Goal: Task Accomplishment & Management: Use online tool/utility

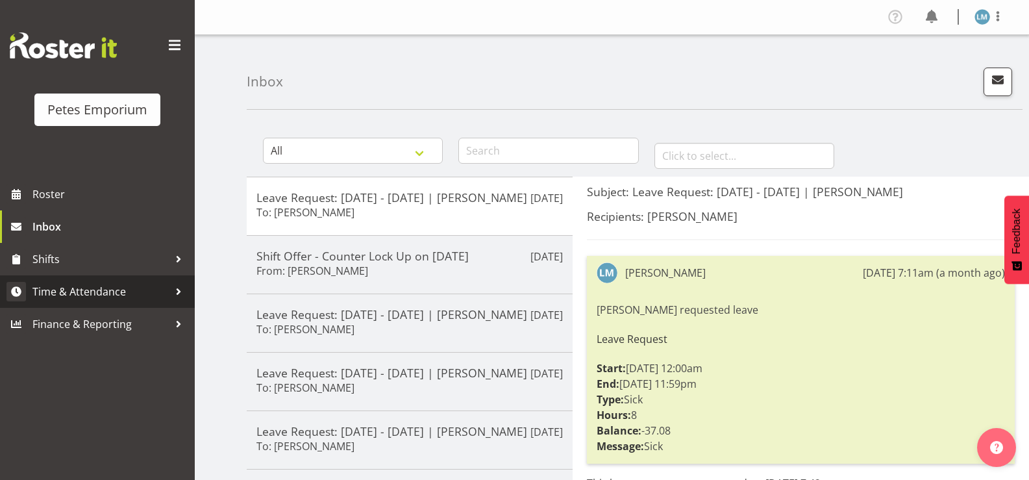
click at [121, 286] on span "Time & Attendance" at bounding box center [100, 291] width 136 height 19
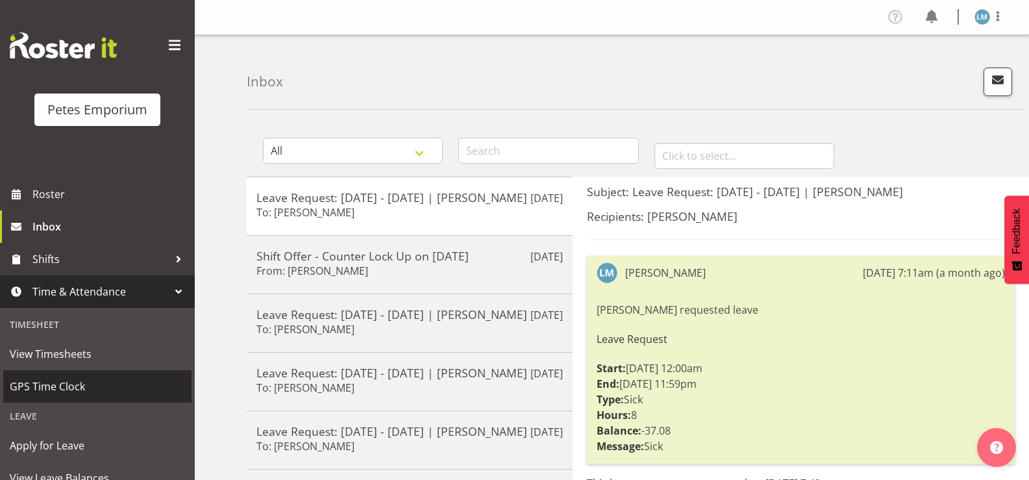
click at [88, 382] on span "GPS Time Clock" at bounding box center [97, 385] width 175 height 19
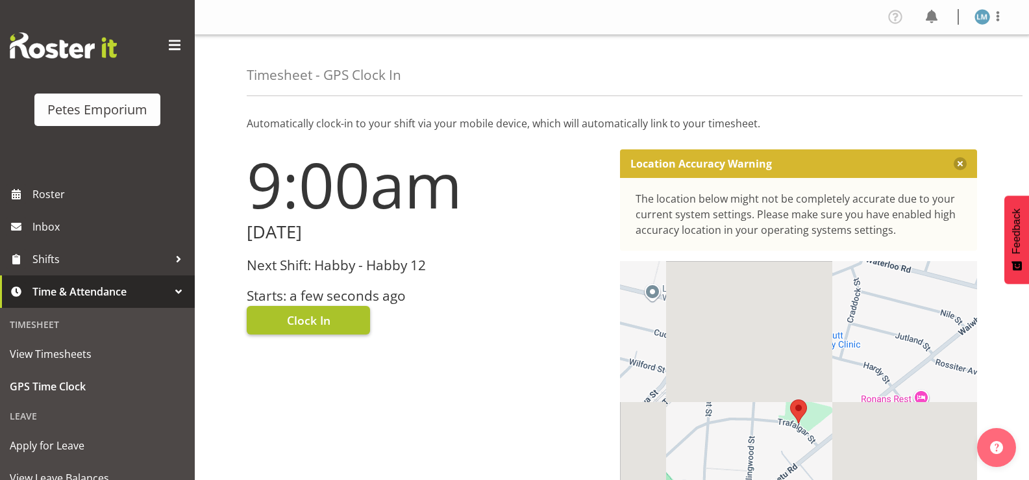
click at [332, 315] on button "Clock In" at bounding box center [308, 320] width 123 height 29
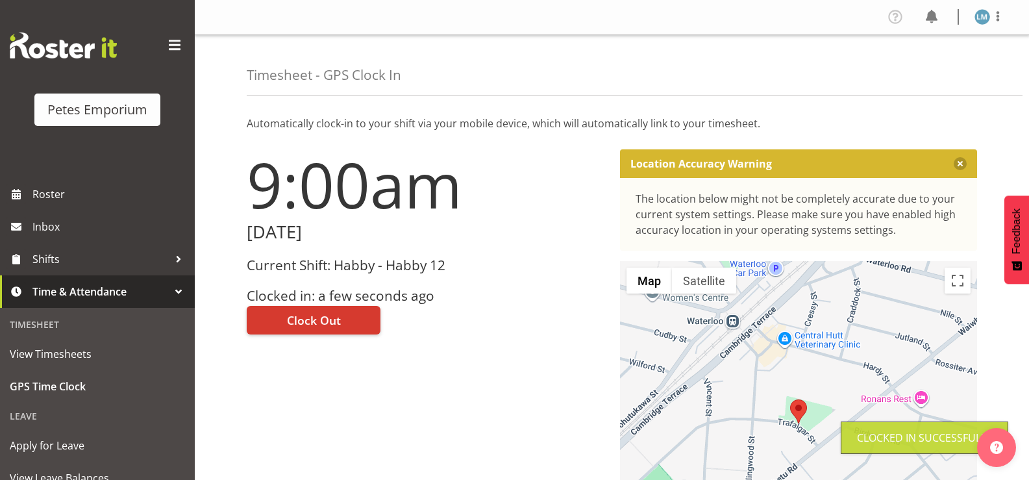
click at [987, 20] on img at bounding box center [982, 17] width 16 height 16
click at [935, 72] on link "Log Out" at bounding box center [943, 67] width 125 height 23
